Goal: Navigation & Orientation: Find specific page/section

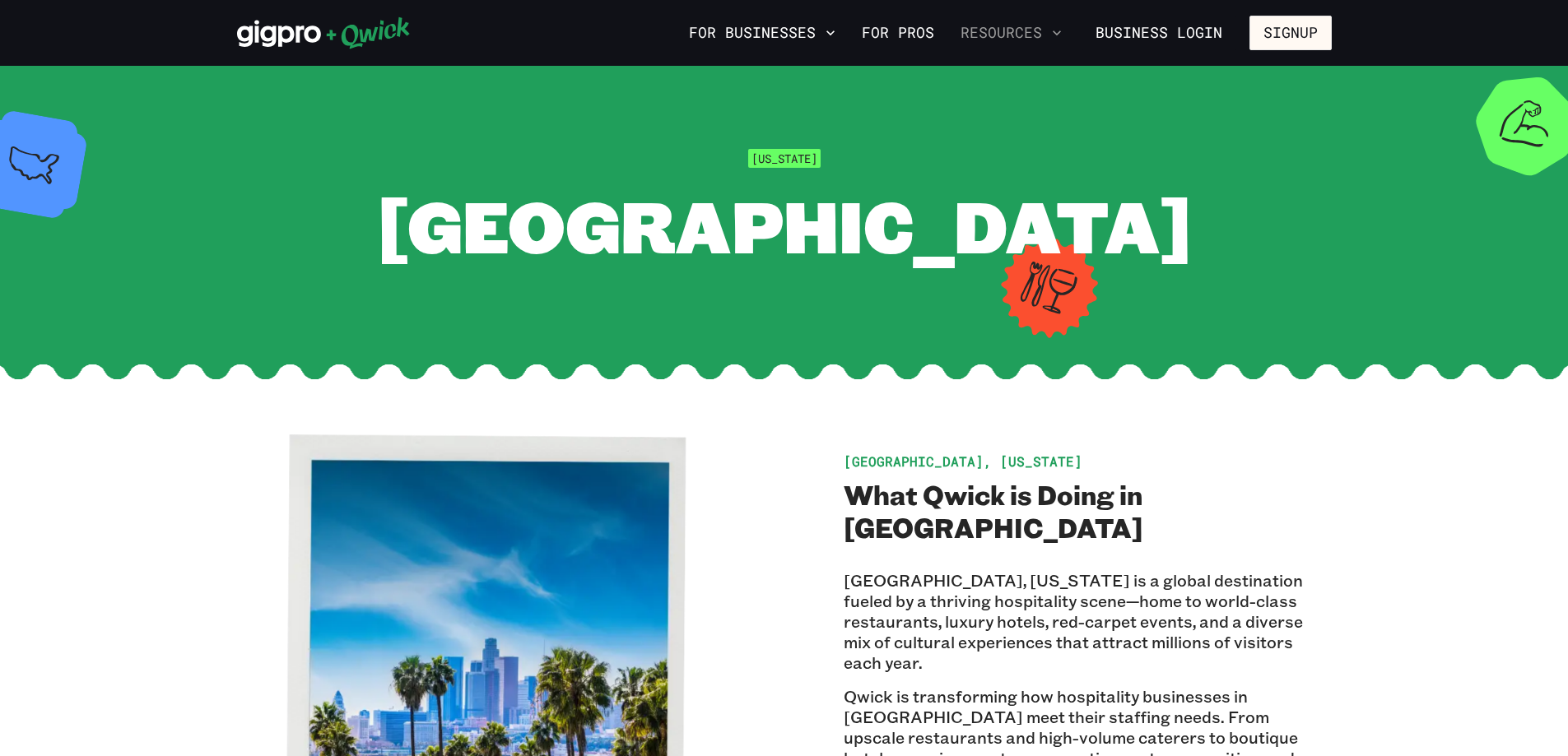
click at [1038, 25] on button "Resources" at bounding box center [1011, 32] width 114 height 28
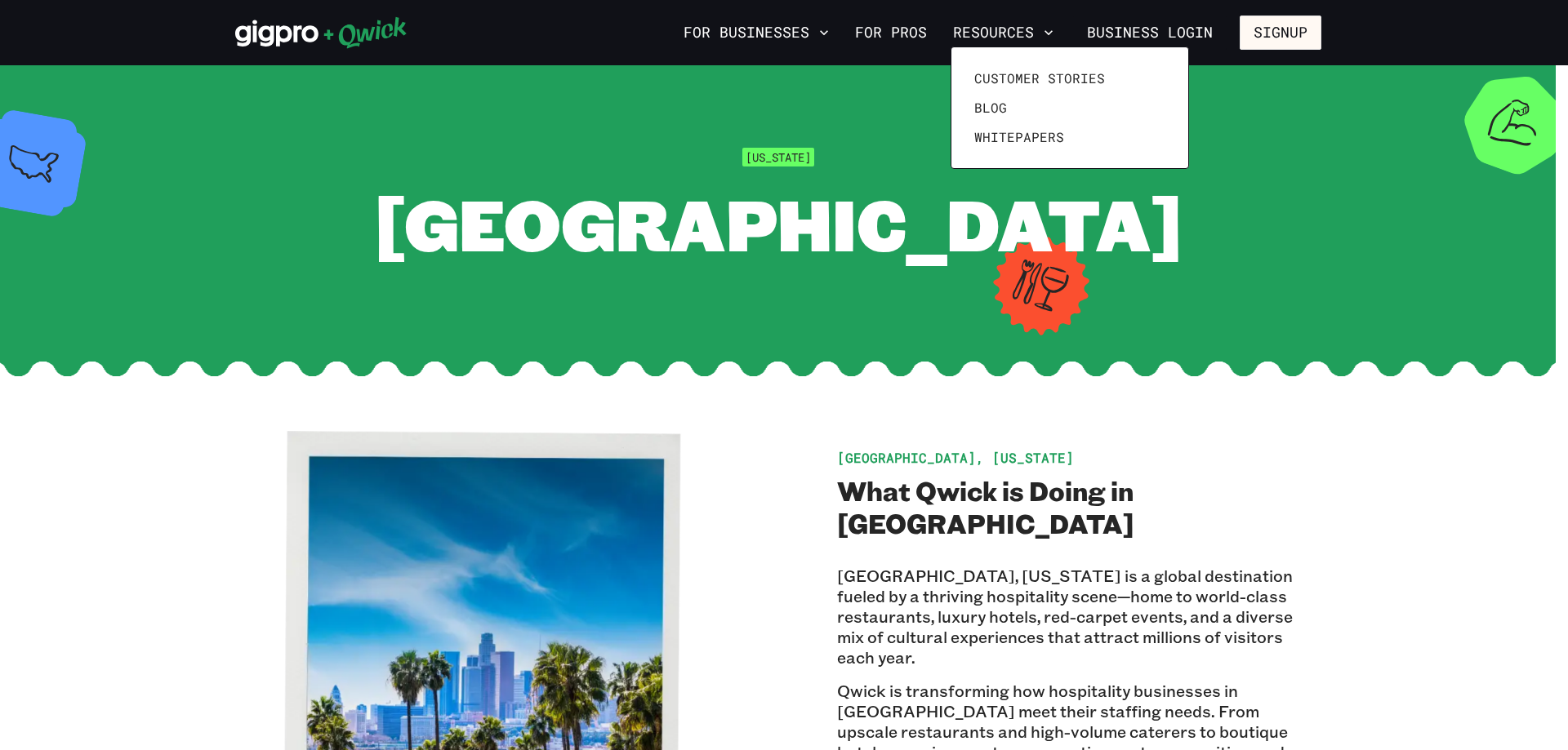
click at [1296, 404] on div at bounding box center [784, 375] width 1568 height 750
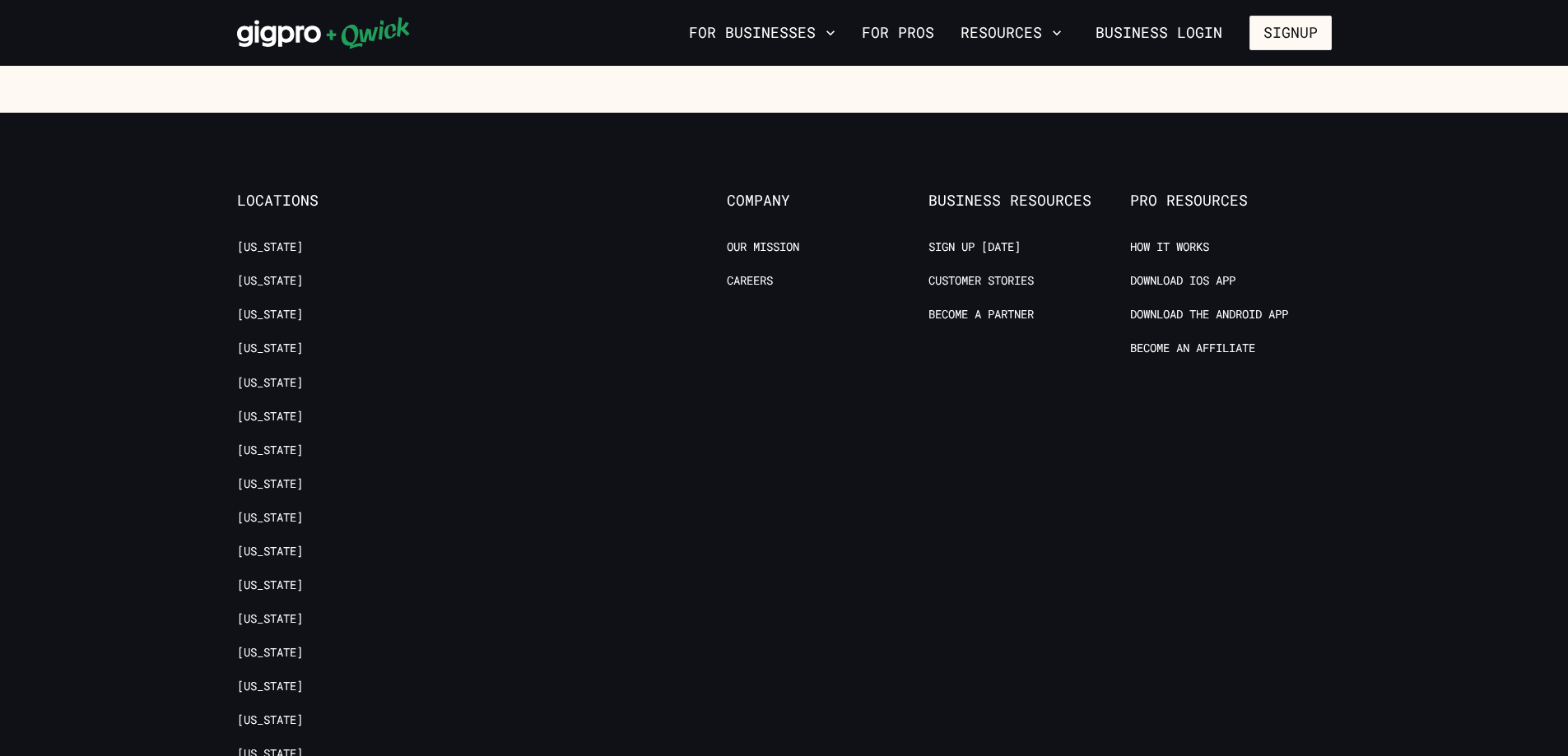
scroll to position [2715, 0]
